Goal: Task Accomplishment & Management: Manage account settings

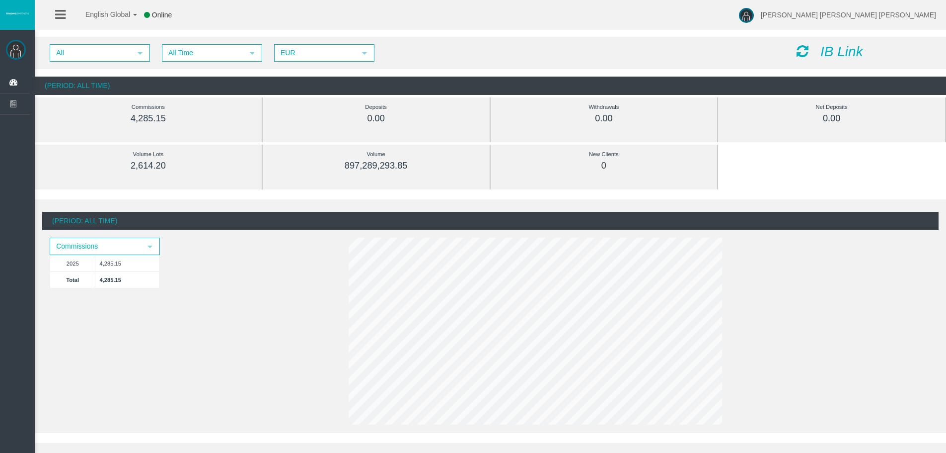
click at [441, 37] on div "All select All Time select 5 EUR select EUR IB Link" at bounding box center [491, 53] width 912 height 32
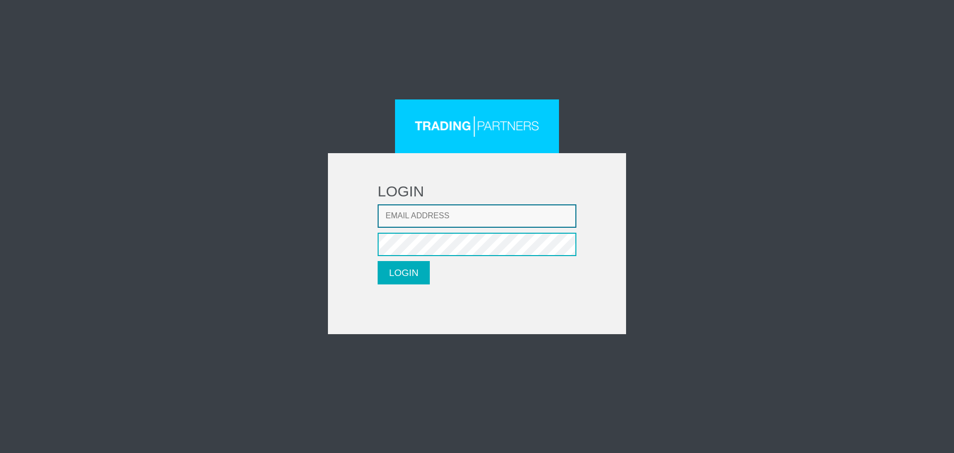
click at [414, 219] on input "Email address" at bounding box center [477, 215] width 199 height 23
